Goal: Book appointment/travel/reservation

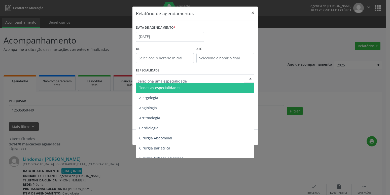
click at [189, 85] on span "Todas as especialidades" at bounding box center [195, 88] width 119 height 10
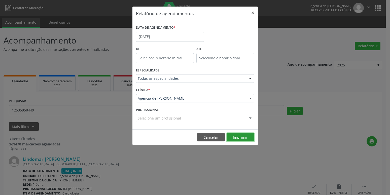
click at [245, 137] on button "Imprimir" at bounding box center [241, 137] width 28 height 9
click at [172, 39] on body "Central de Marcação Agencia de Petrolina Recepcionista da clínica  Configuraçõ…" at bounding box center [195, 97] width 390 height 195
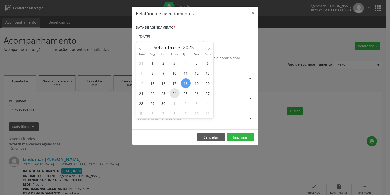
click at [177, 94] on span "24" at bounding box center [175, 93] width 10 height 10
click at [175, 93] on span "24" at bounding box center [175, 93] width 10 height 10
click at [175, 93] on div "CLÍNICA * Agencia de Petrolina Agencia de [PERSON_NAME] resultado encontrado pa…" at bounding box center [195, 96] width 121 height 20
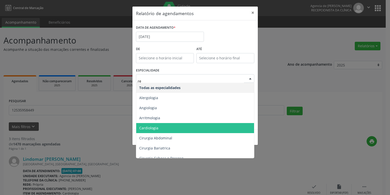
type input "reu"
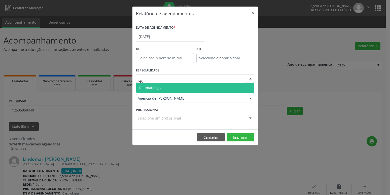
click at [173, 90] on span "Reumatologia" at bounding box center [195, 88] width 118 height 10
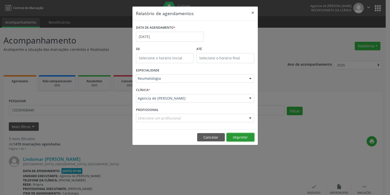
click at [239, 139] on button "Imprimir" at bounding box center [241, 137] width 28 height 9
click at [149, 36] on input "[DATE]" at bounding box center [170, 37] width 68 height 10
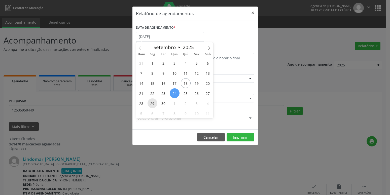
click at [153, 101] on span "29" at bounding box center [153, 103] width 10 height 10
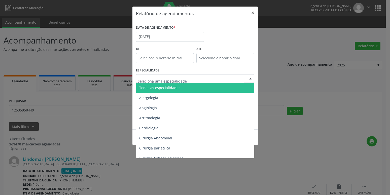
click at [160, 68] on div "ESPECIALIDADE Todas as especialidades Alergologia Angiologia Arritmologia Cardi…" at bounding box center [195, 77] width 121 height 20
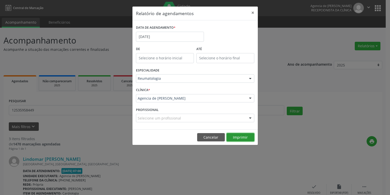
click at [243, 139] on button "Imprimir" at bounding box center [241, 137] width 28 height 9
click at [247, 139] on button "Imprimir" at bounding box center [241, 137] width 28 height 9
